Goal: Task Accomplishment & Management: Complete application form

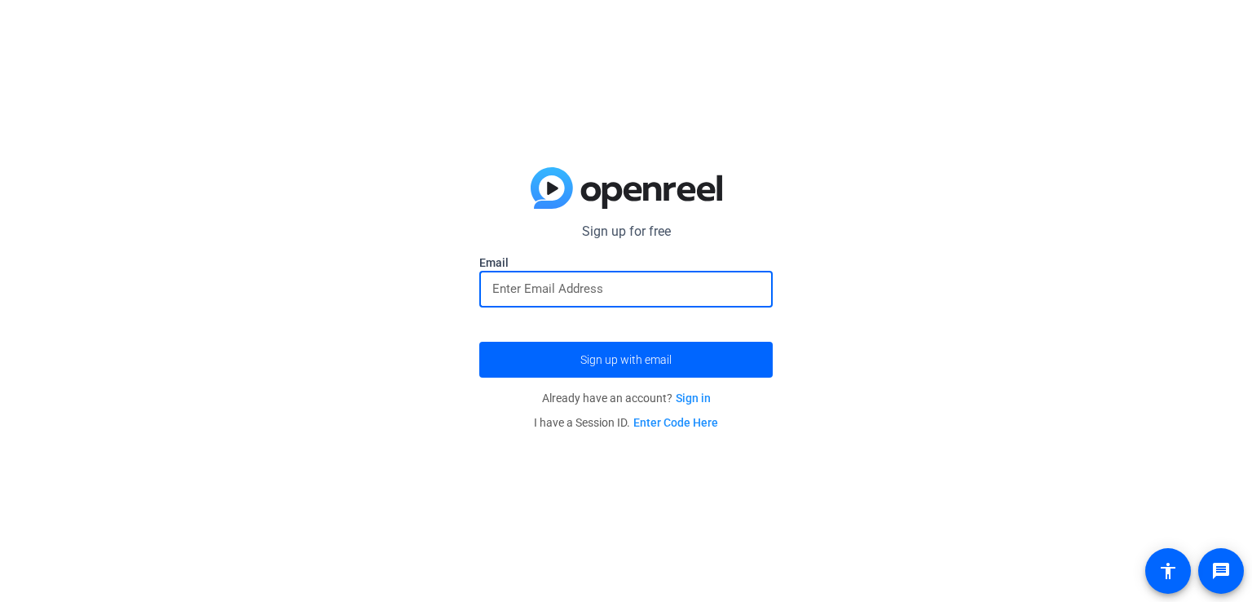
click at [571, 279] on input "email" at bounding box center [625, 289] width 267 height 20
click at [561, 294] on input "email" at bounding box center [625, 289] width 267 height 20
type input "س"
type input "[EMAIL_ADDRESS][DOMAIN_NAME]"
click at [479, 342] on button "Sign up with email" at bounding box center [626, 360] width 294 height 36
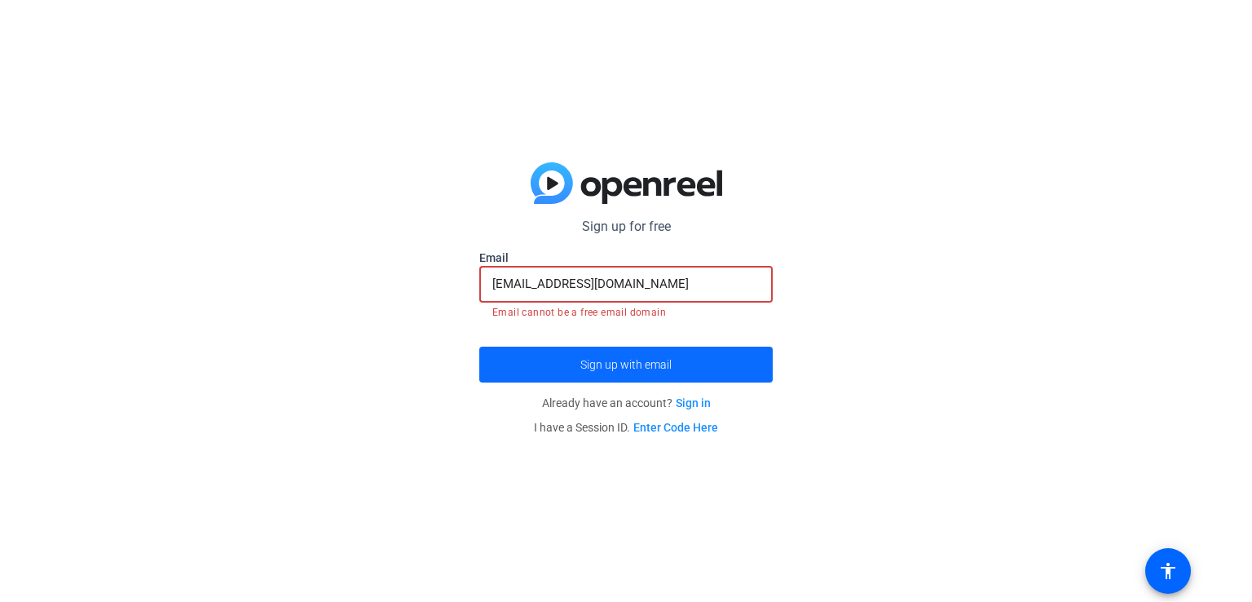
click at [563, 369] on span "submit" at bounding box center [626, 364] width 294 height 39
click at [708, 404] on link "Sign in" at bounding box center [693, 402] width 35 height 13
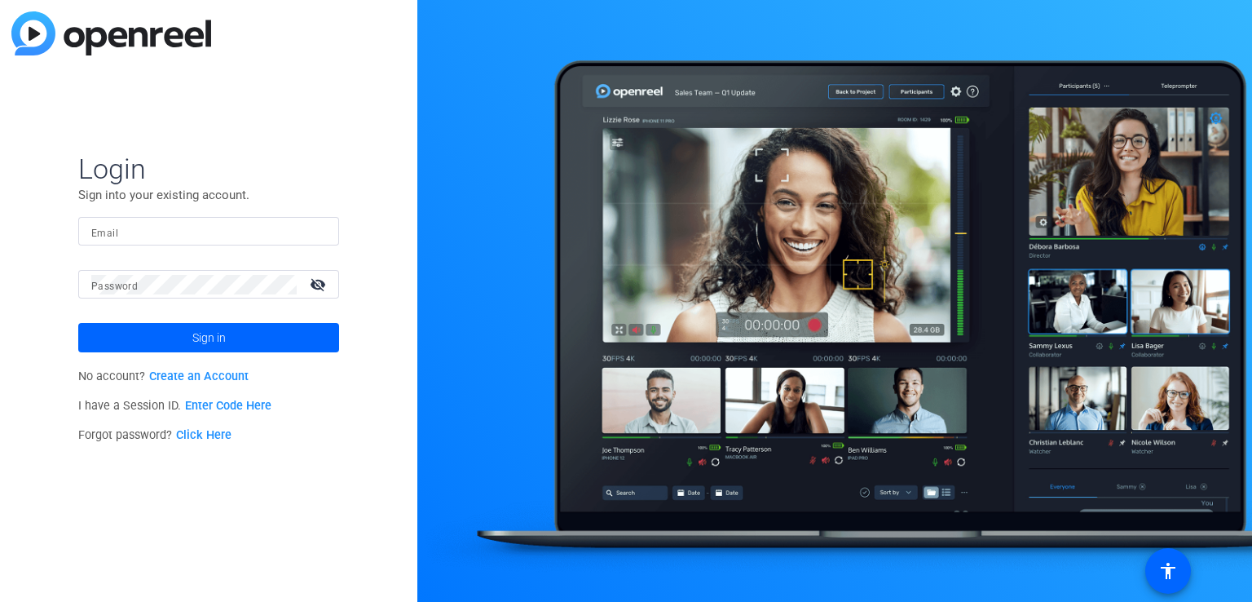
click at [179, 376] on link "Create an Account" at bounding box center [198, 376] width 99 height 14
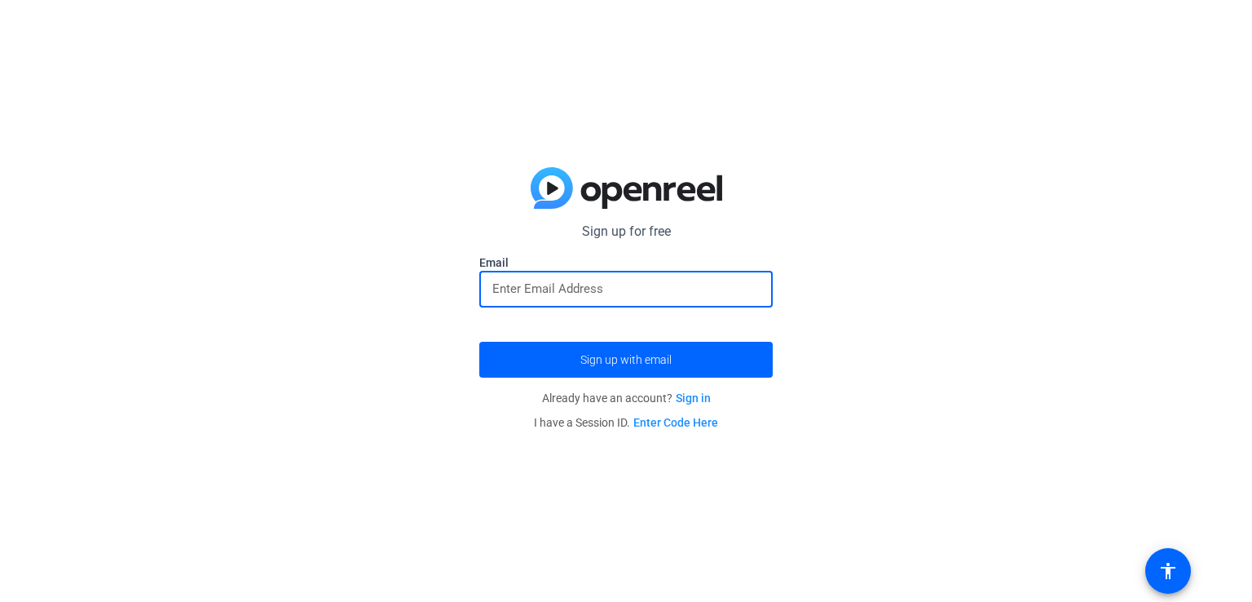
click at [541, 288] on input "email" at bounding box center [625, 289] width 267 height 20
type input "[EMAIL_ADDRESS][DOMAIN_NAME]"
click at [594, 373] on span "submit" at bounding box center [626, 359] width 294 height 39
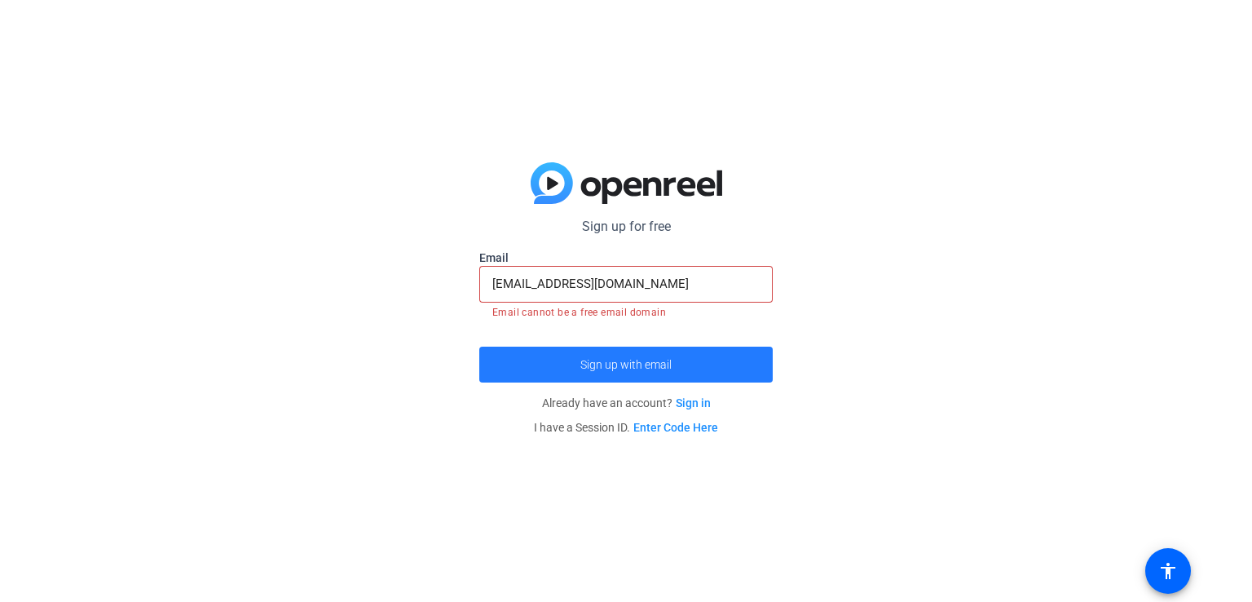
click at [615, 383] on span "submit" at bounding box center [626, 364] width 294 height 39
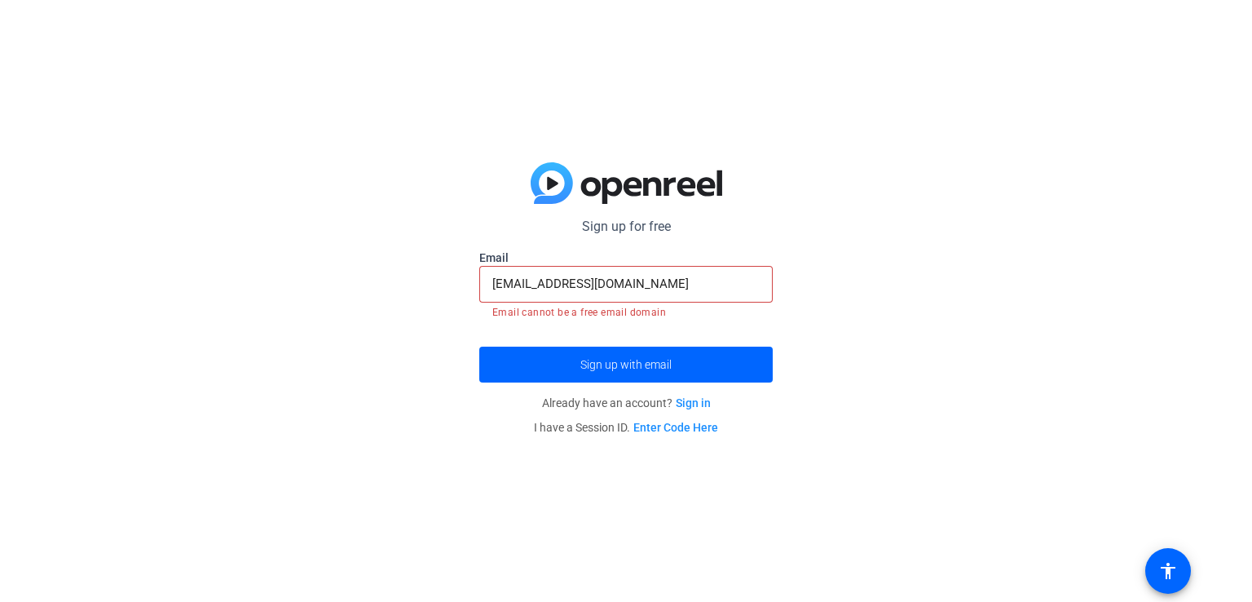
click at [663, 435] on p "I have a Session ID. Enter Code Here" at bounding box center [626, 427] width 294 height 24
click at [667, 431] on link "Enter Code Here" at bounding box center [676, 427] width 85 height 13
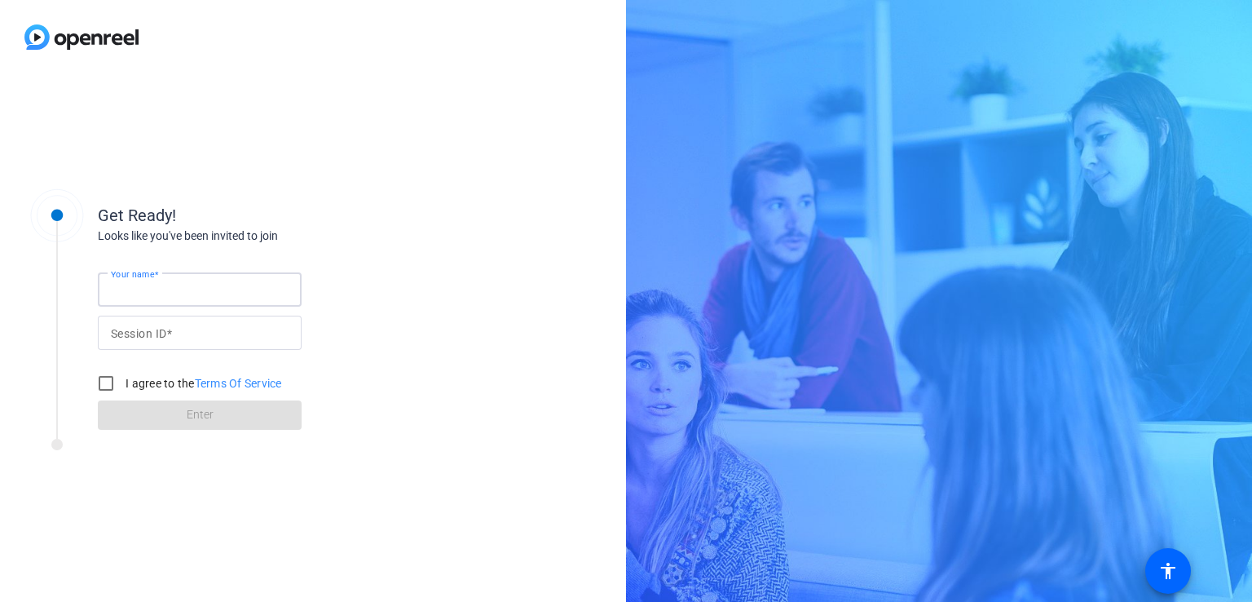
click at [243, 294] on input "Your name" at bounding box center [200, 290] width 178 height 20
type input "[PERSON_NAME]"
click at [222, 331] on input "Session ID" at bounding box center [200, 333] width 178 height 20
click at [135, 385] on label "I agree to the Terms Of Service" at bounding box center [202, 383] width 160 height 16
click at [122, 385] on input "I agree to the Terms Of Service" at bounding box center [106, 383] width 33 height 33
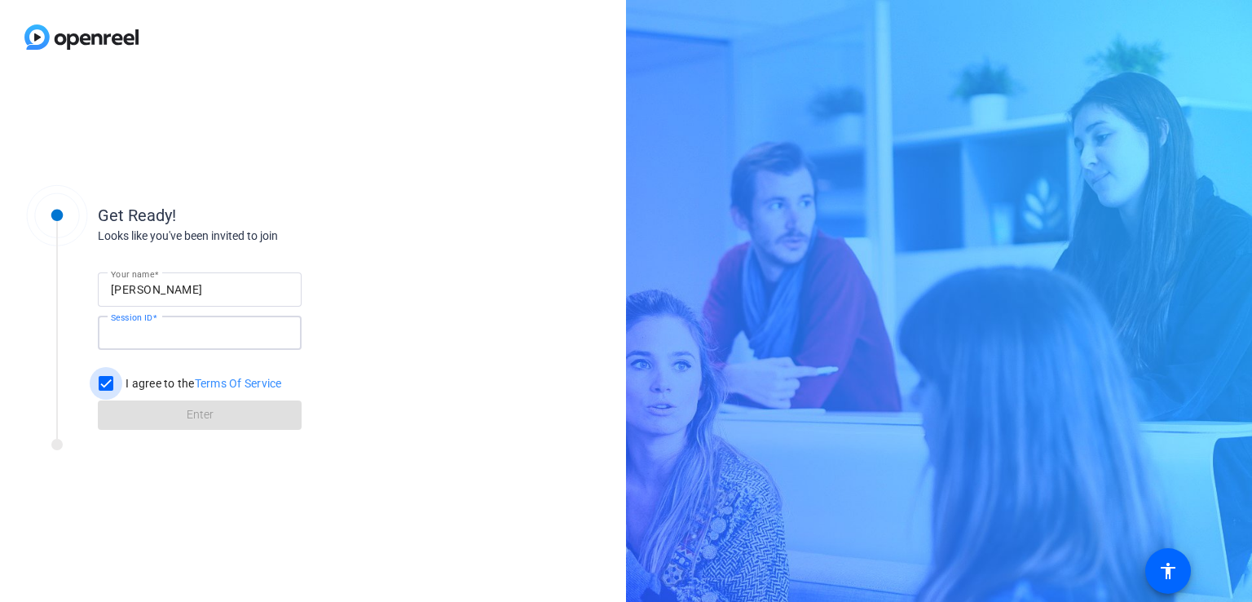
checkbox input "true"
click at [114, 411] on form "Your name [PERSON_NAME] Session ID I agree to the Terms Of Service Enter" at bounding box center [200, 346] width 204 height 166
click at [210, 318] on div at bounding box center [200, 333] width 178 height 34
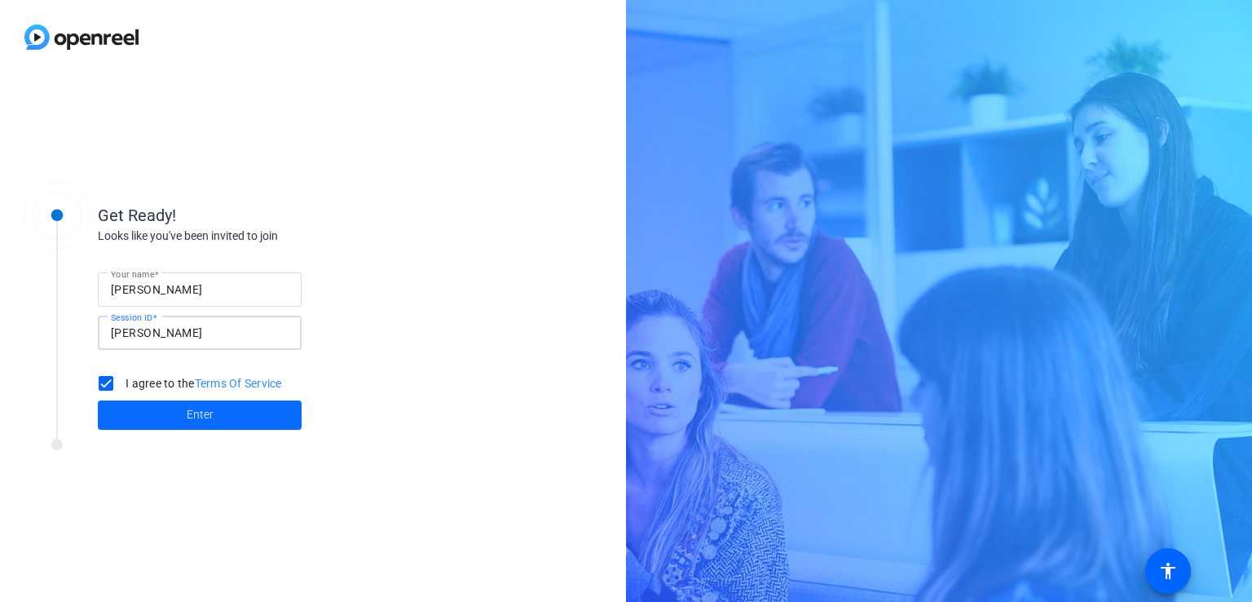
type input "[PERSON_NAME]"
click at [246, 400] on span at bounding box center [200, 414] width 204 height 39
